Goal: Navigation & Orientation: Find specific page/section

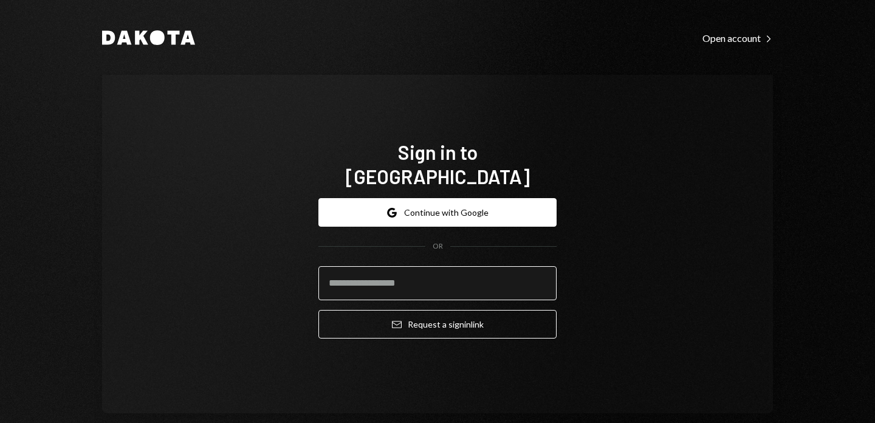
click at [363, 271] on input "email" at bounding box center [437, 283] width 238 height 34
type input "**********"
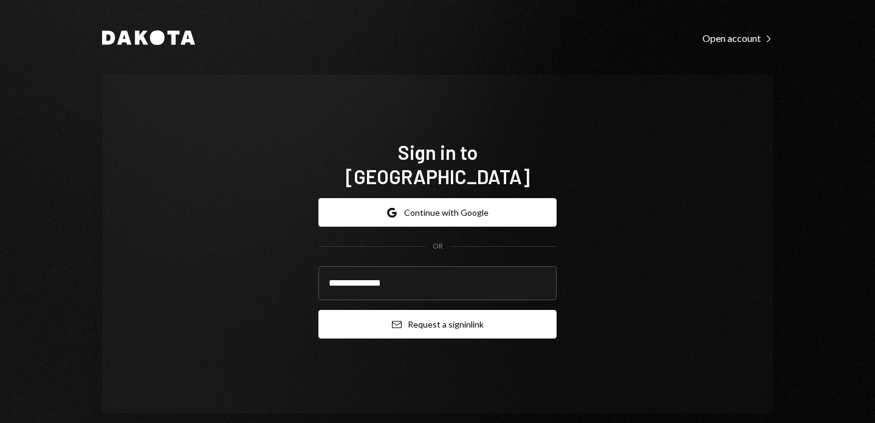
click at [433, 317] on button "Email Request a sign in link" at bounding box center [437, 324] width 238 height 29
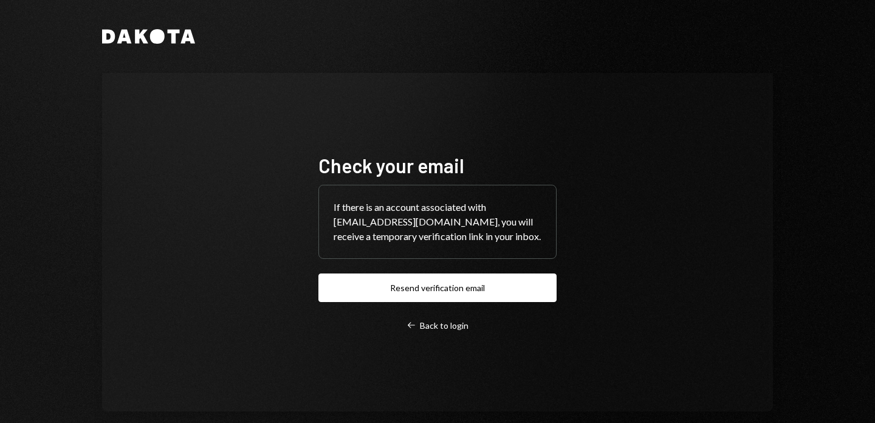
click at [573, 149] on div "Check your email If there is an account associated with [EMAIL_ADDRESS][DOMAIN_…" at bounding box center [437, 242] width 671 height 338
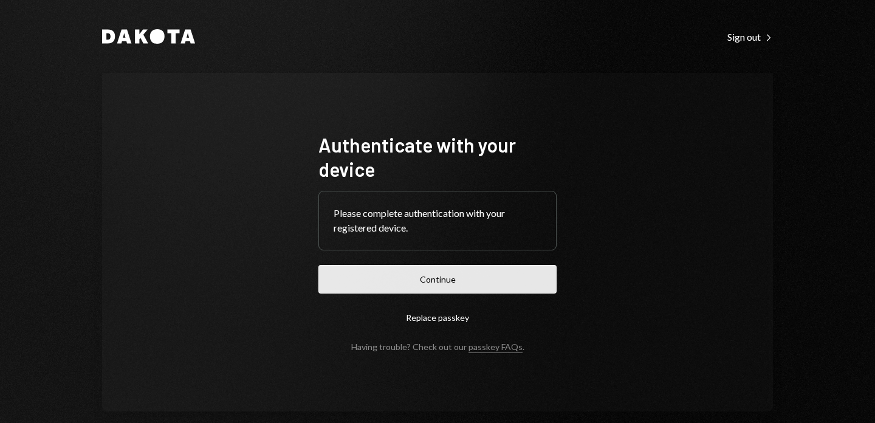
click at [482, 281] on button "Continue" at bounding box center [437, 279] width 238 height 29
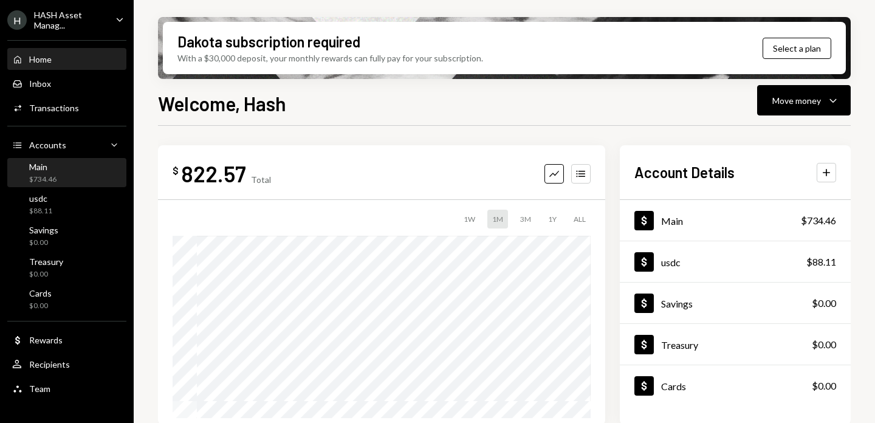
click at [64, 172] on div "Main $734.46" at bounding box center [66, 173] width 109 height 23
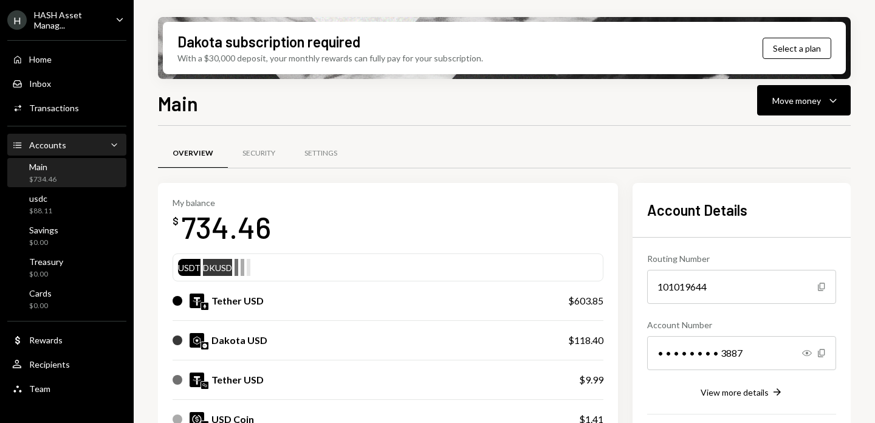
click at [73, 143] on div "Accounts Accounts Caret Down" at bounding box center [66, 145] width 109 height 13
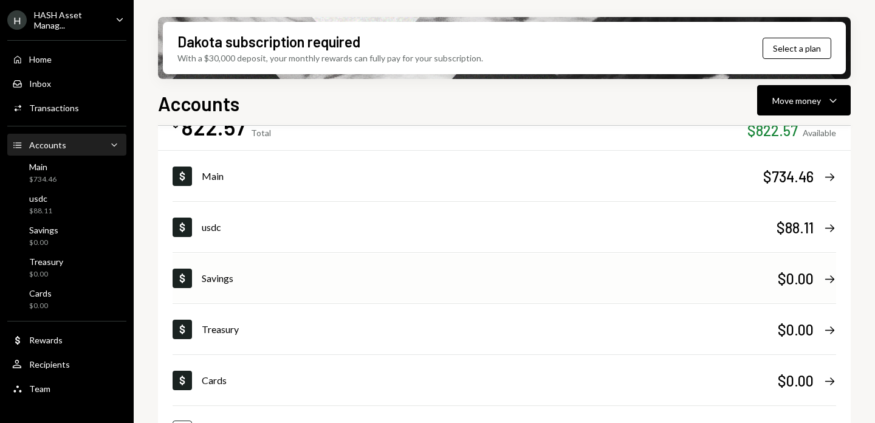
scroll to position [75, 0]
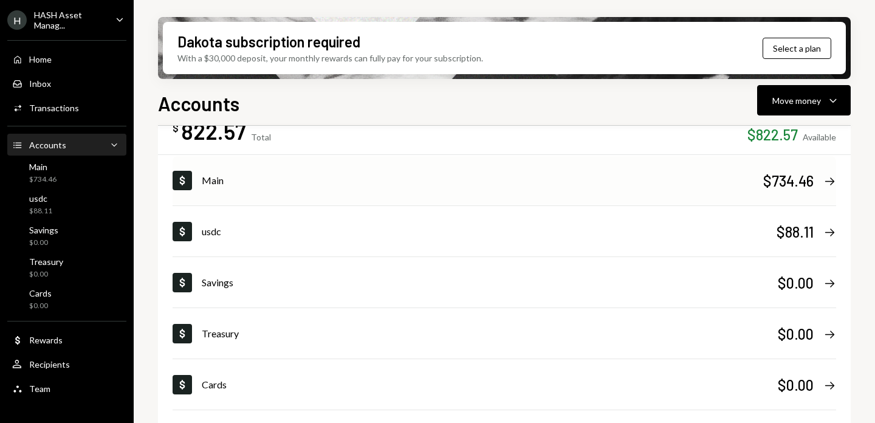
click at [290, 173] on div "Main" at bounding box center [482, 180] width 561 height 15
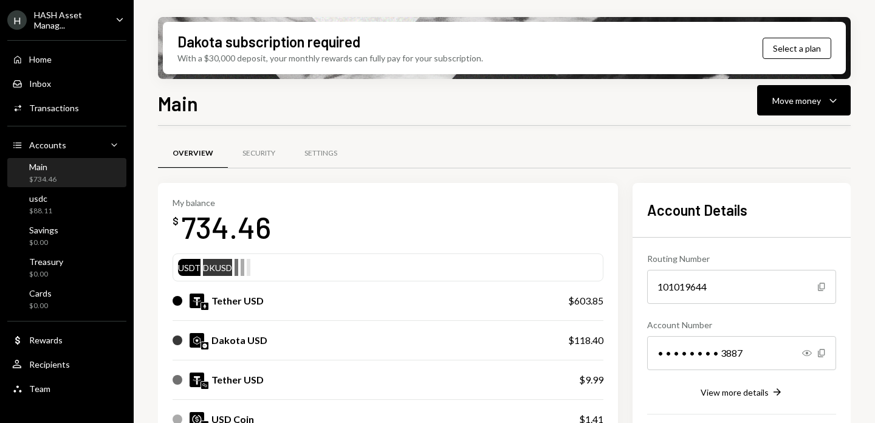
scroll to position [368, 0]
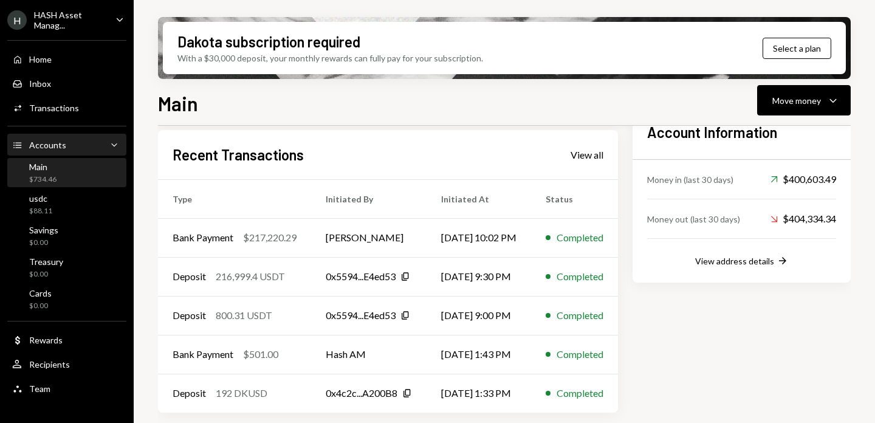
click at [75, 139] on div "Accounts Accounts Caret Down" at bounding box center [66, 145] width 109 height 13
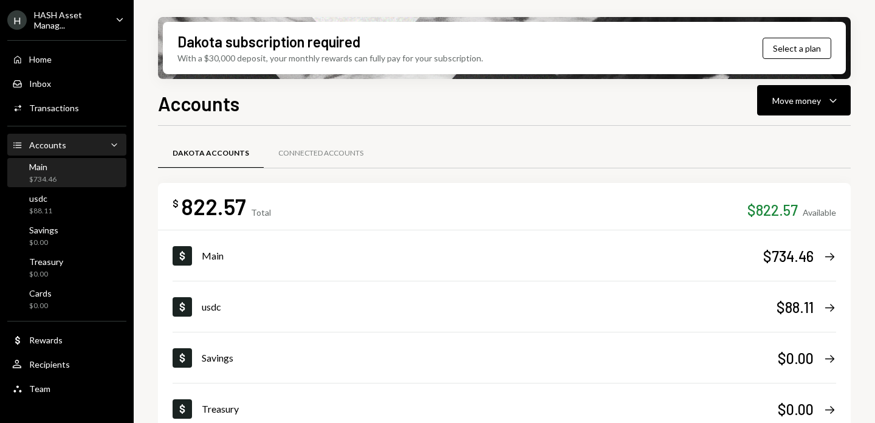
click at [65, 169] on div "Main $734.46" at bounding box center [66, 173] width 109 height 23
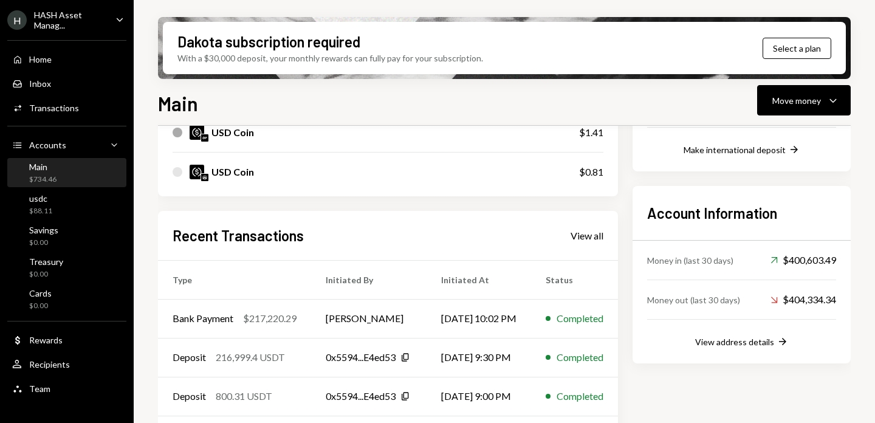
scroll to position [368, 0]
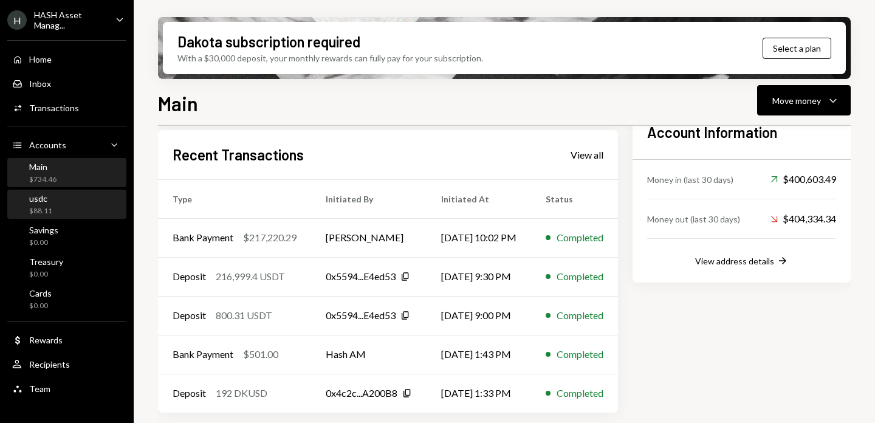
click at [77, 211] on div "usdc $88.11" at bounding box center [66, 204] width 109 height 23
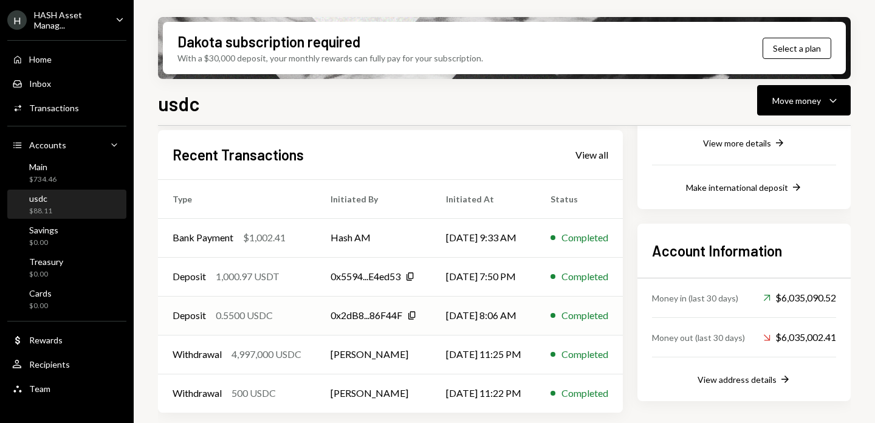
scroll to position [249, 0]
click at [81, 176] on div "Main $734.46" at bounding box center [66, 173] width 109 height 23
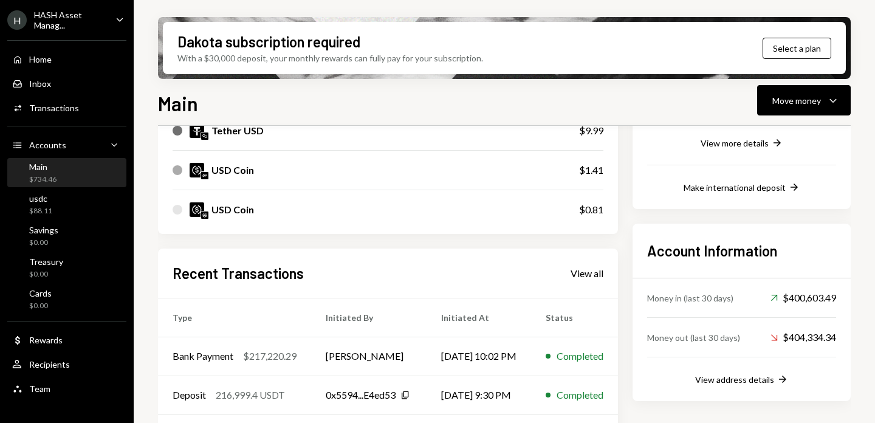
scroll to position [368, 0]
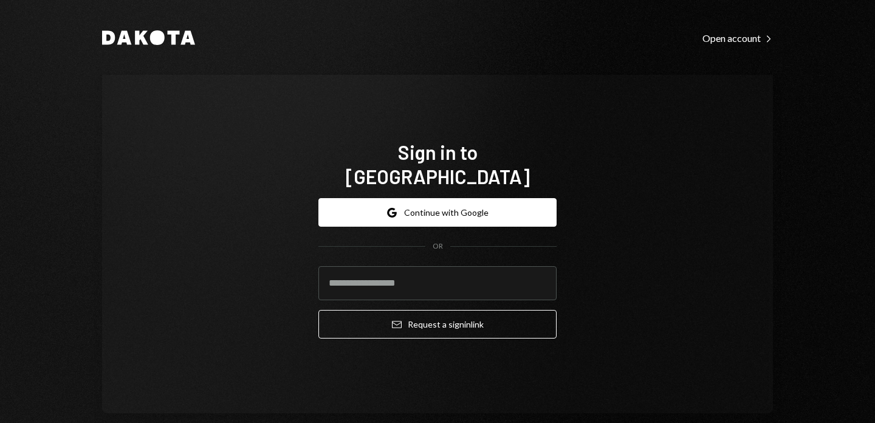
click at [719, 217] on div "Sign in to Dakota Google Continue with Google OR Email Request a sign in link" at bounding box center [437, 244] width 671 height 338
